Goal: Navigation & Orientation: Find specific page/section

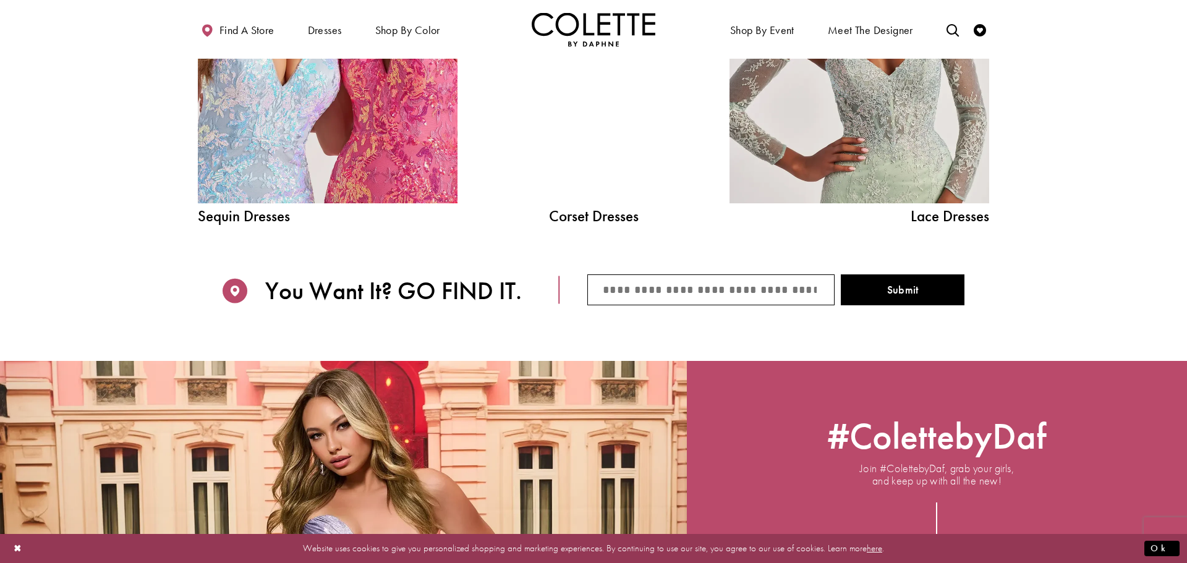
click at [683, 291] on div at bounding box center [599, 284] width 1199 height 569
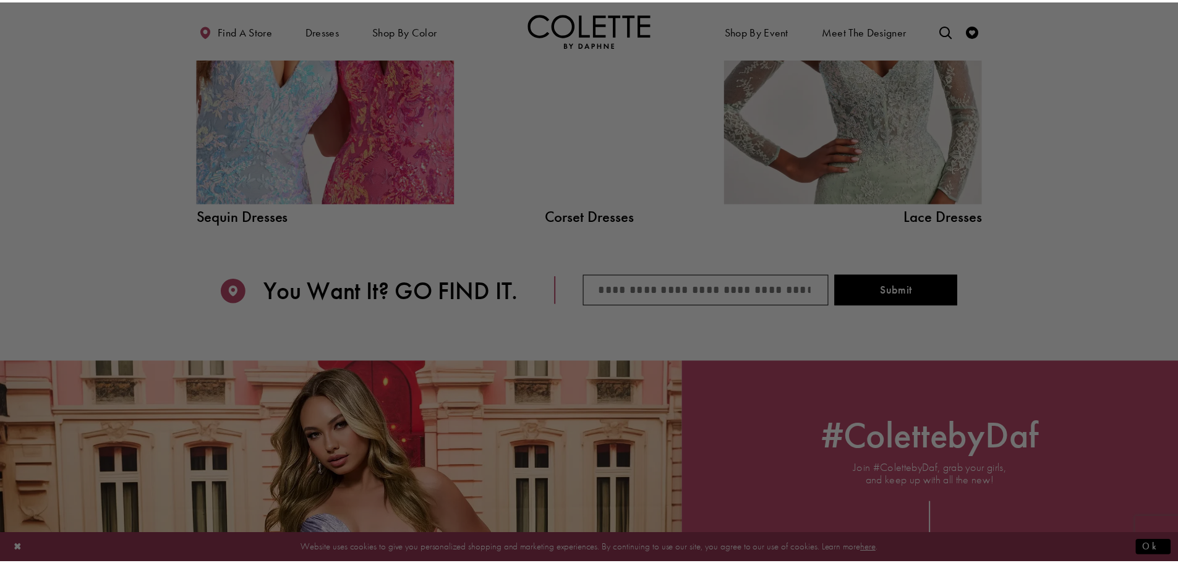
scroll to position [1675, 0]
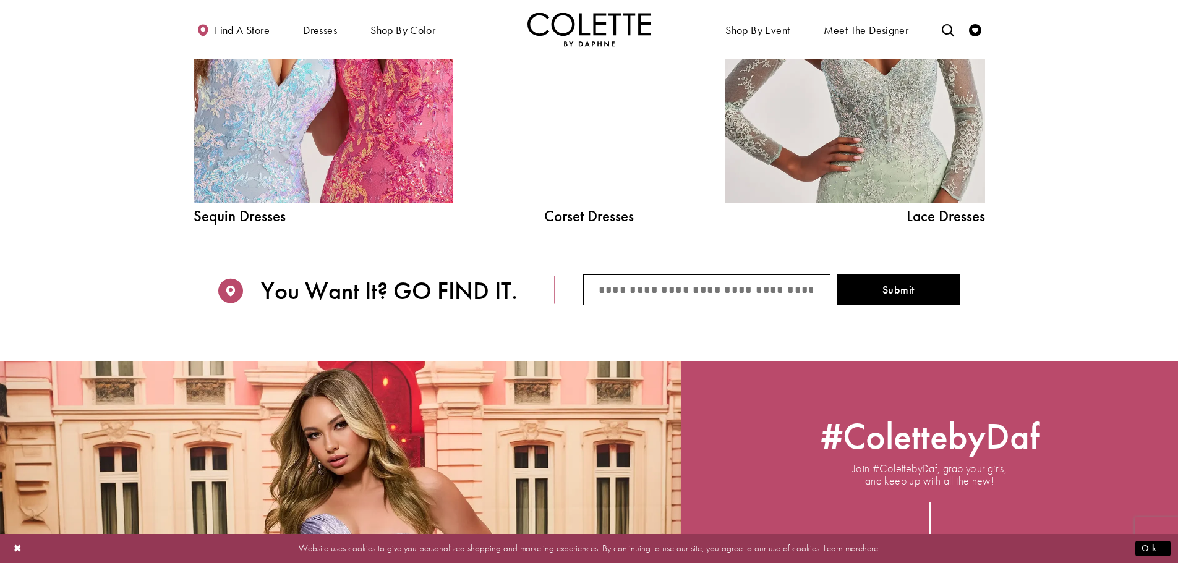
click at [702, 287] on input "City/State/ZIP code" at bounding box center [706, 290] width 247 height 31
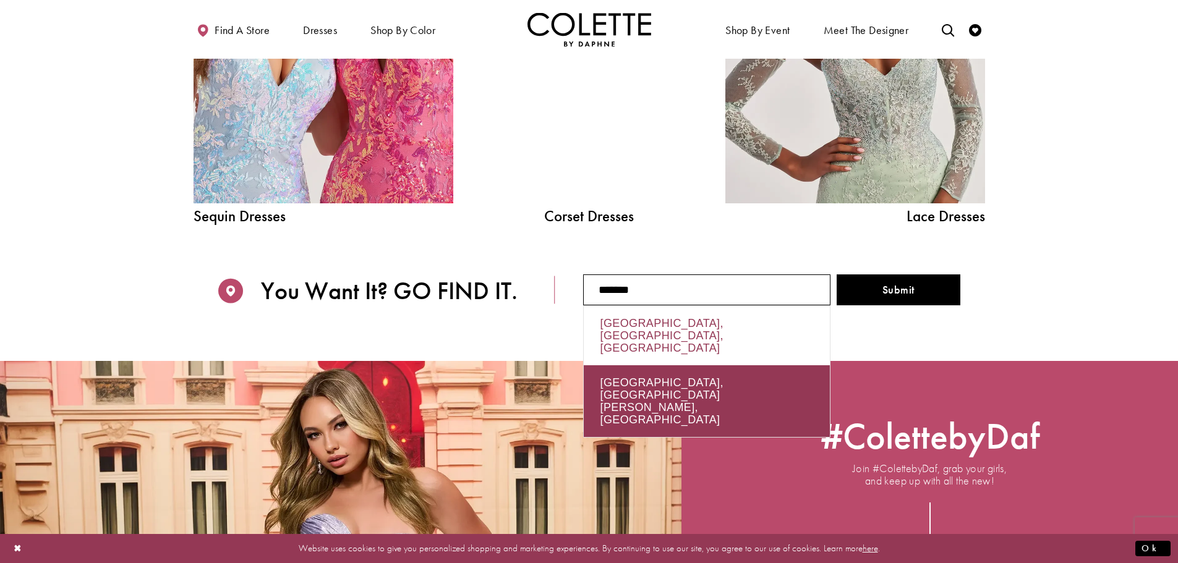
click at [652, 326] on div "[GEOGRAPHIC_DATA], [GEOGRAPHIC_DATA], [GEOGRAPHIC_DATA]" at bounding box center [707, 335] width 246 height 59
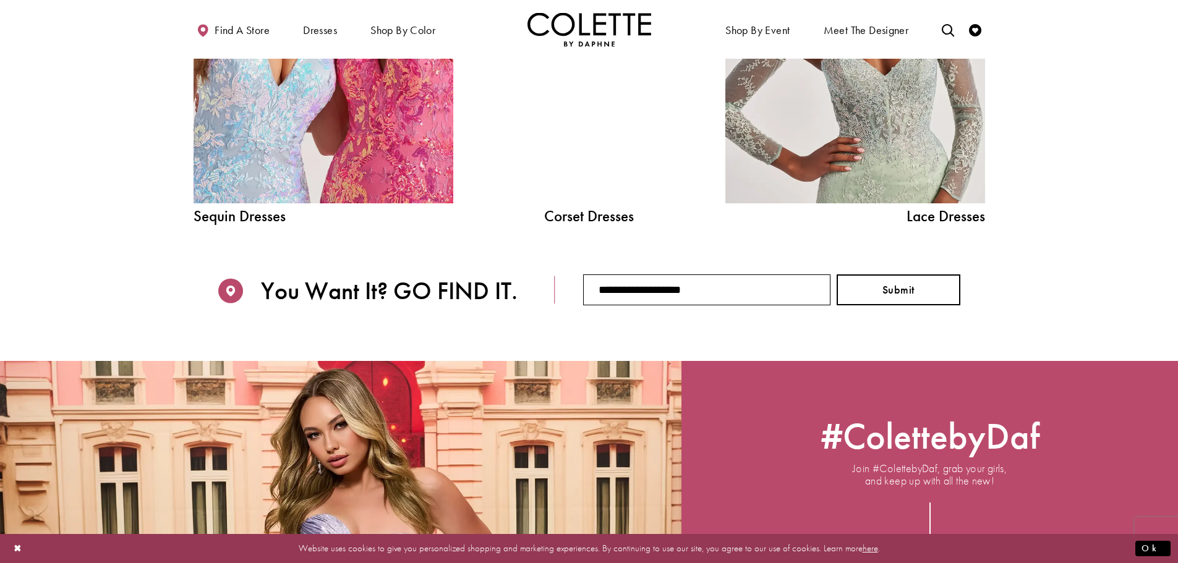
type input "**********"
click at [920, 293] on button "Submit" at bounding box center [899, 290] width 124 height 31
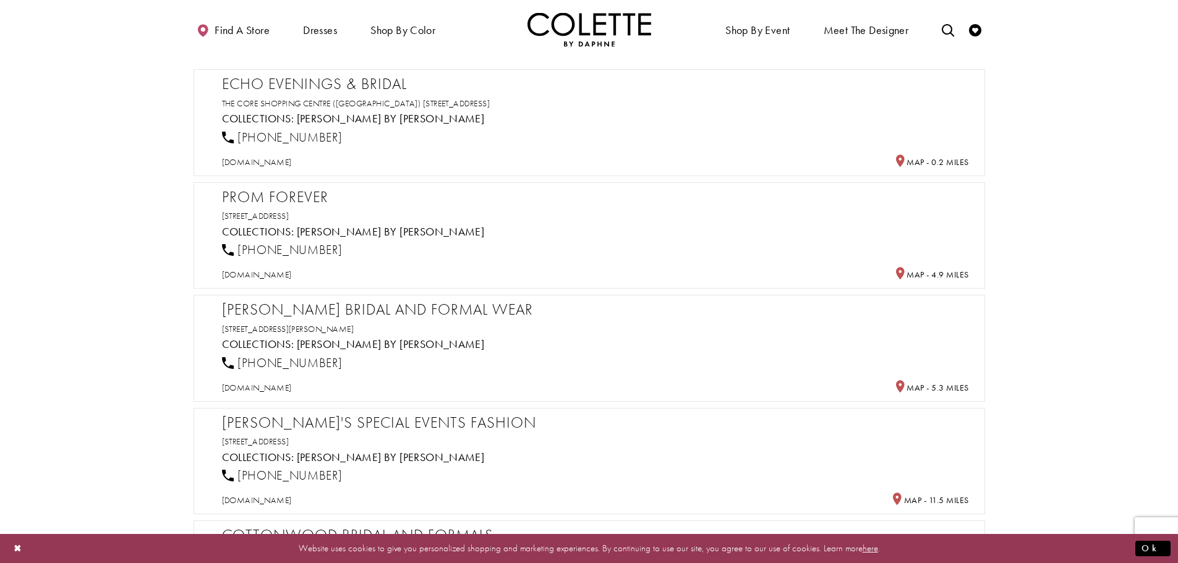
scroll to position [371, 0]
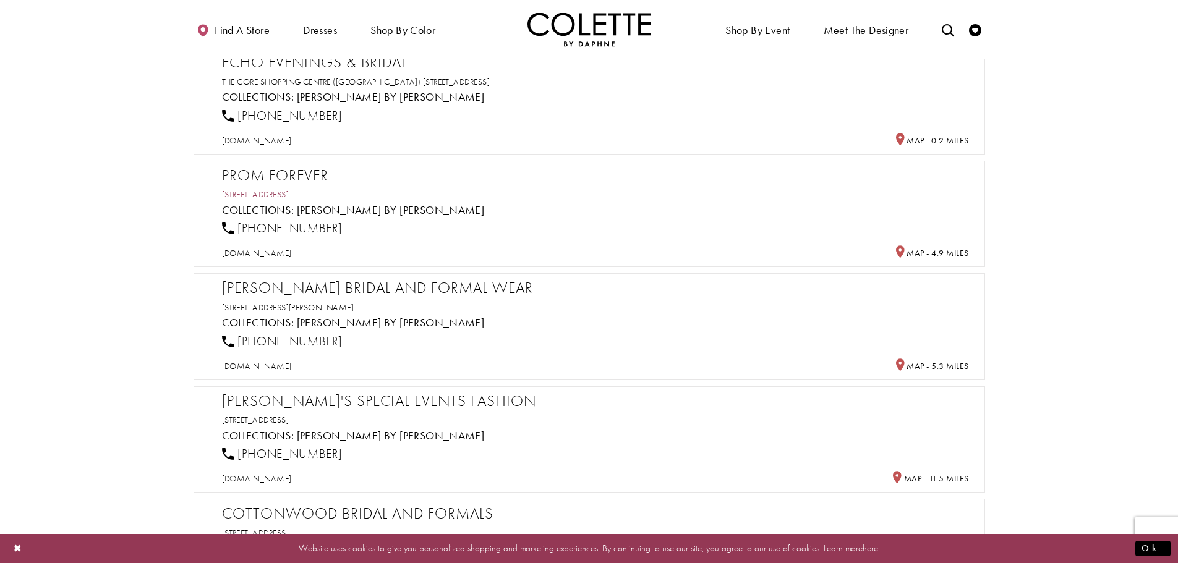
click at [289, 192] on link "5111 Northland Dr NW, Calgary, AB T2L 2J8, Canada" at bounding box center [255, 194] width 67 height 11
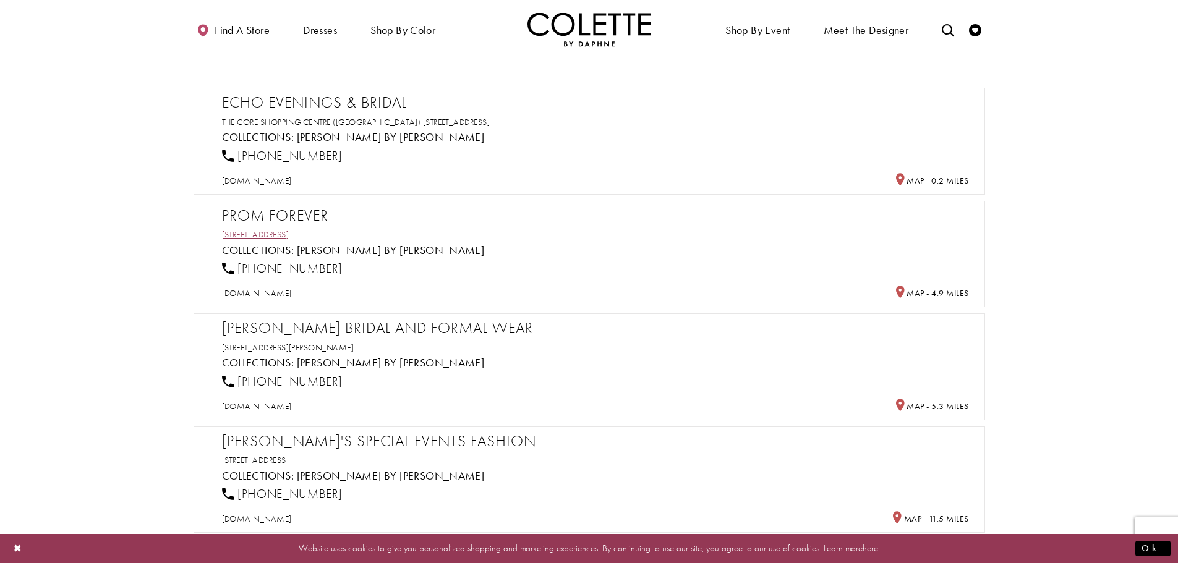
scroll to position [309, 0]
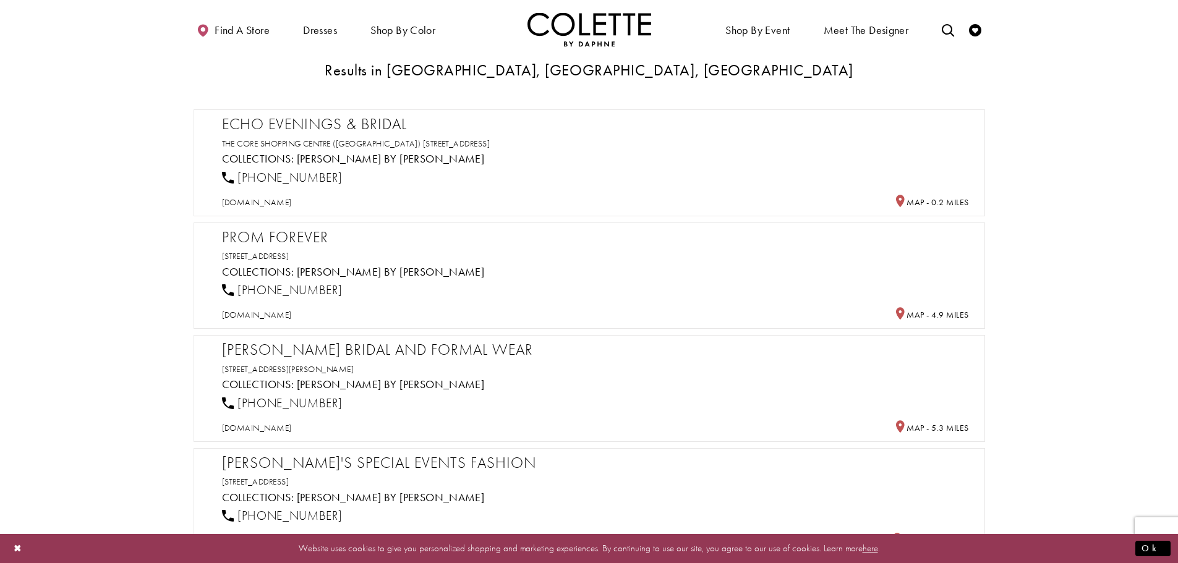
click at [280, 239] on h2 "Prom Forever" at bounding box center [595, 237] width 747 height 19
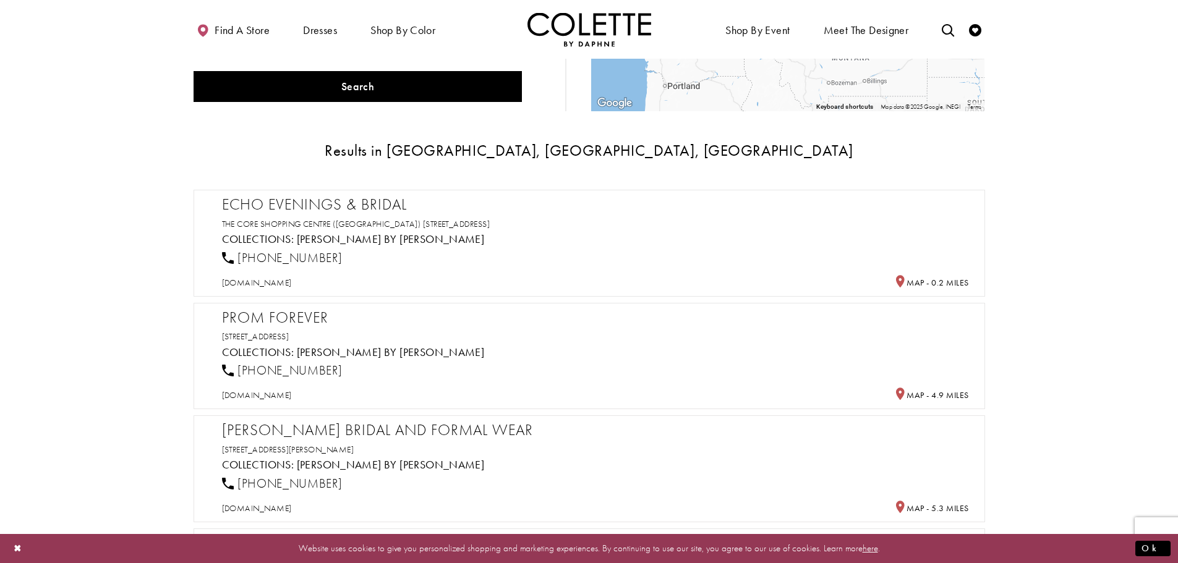
scroll to position [247, 0]
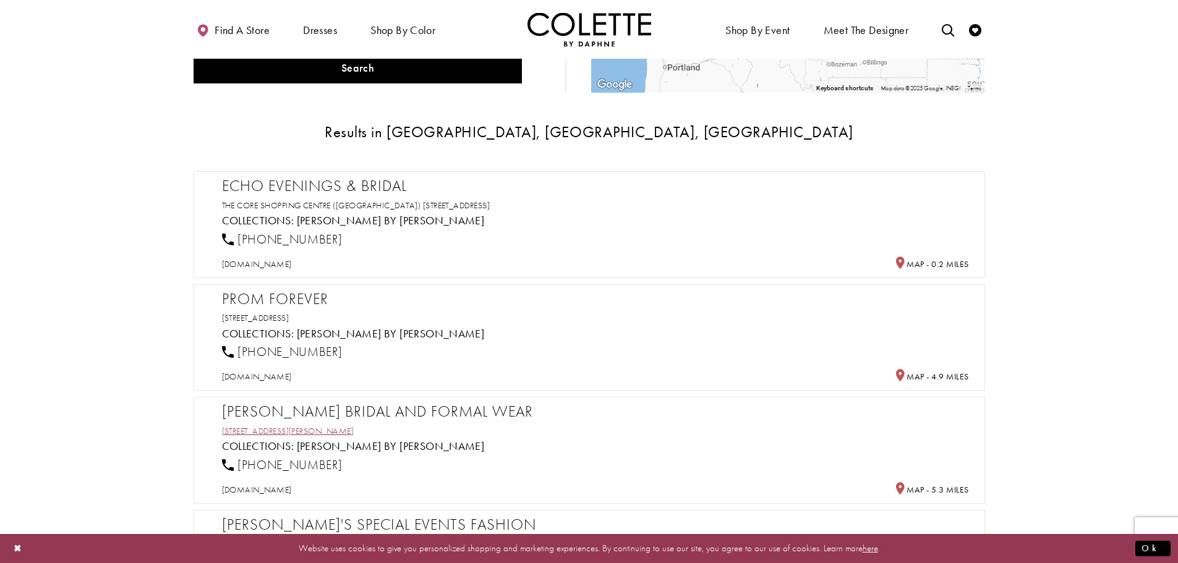
click at [301, 433] on link "9618 Horton Rd SW, Calgary, AB T2V 4K8, Canada" at bounding box center [288, 430] width 132 height 11
